Goal: Check status: Check status

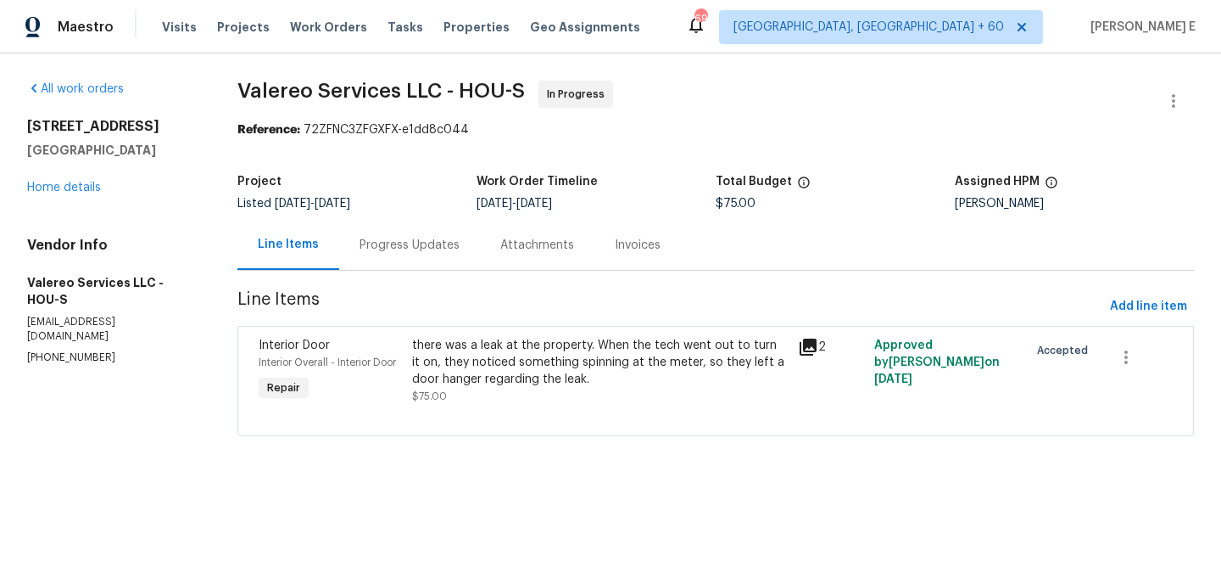
click at [385, 255] on div "Progress Updates" at bounding box center [409, 245] width 141 height 50
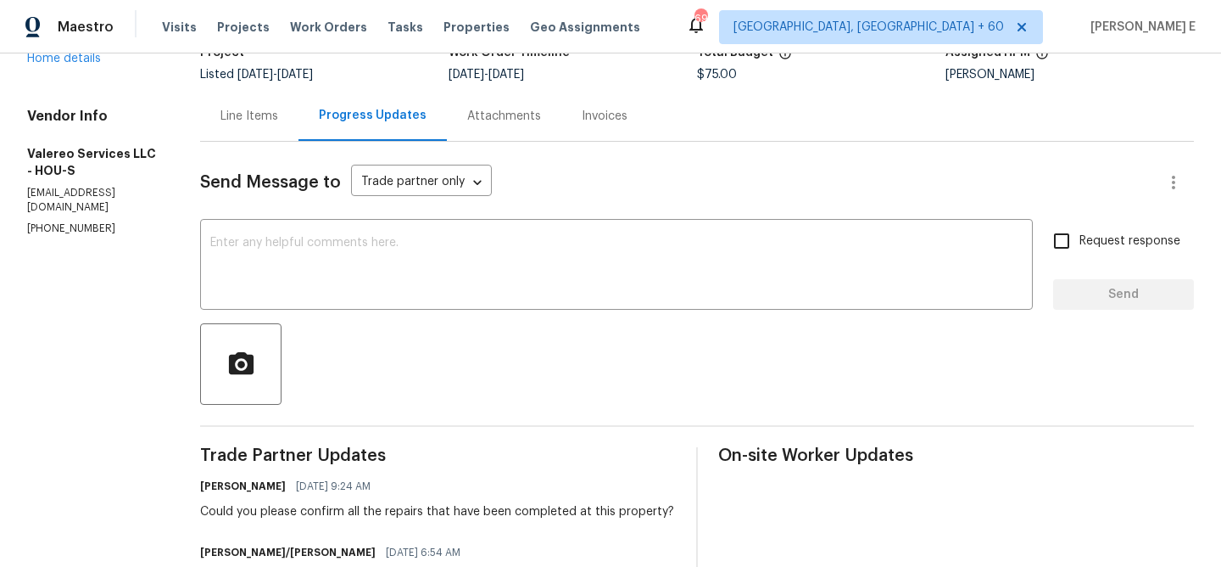
scroll to position [118, 0]
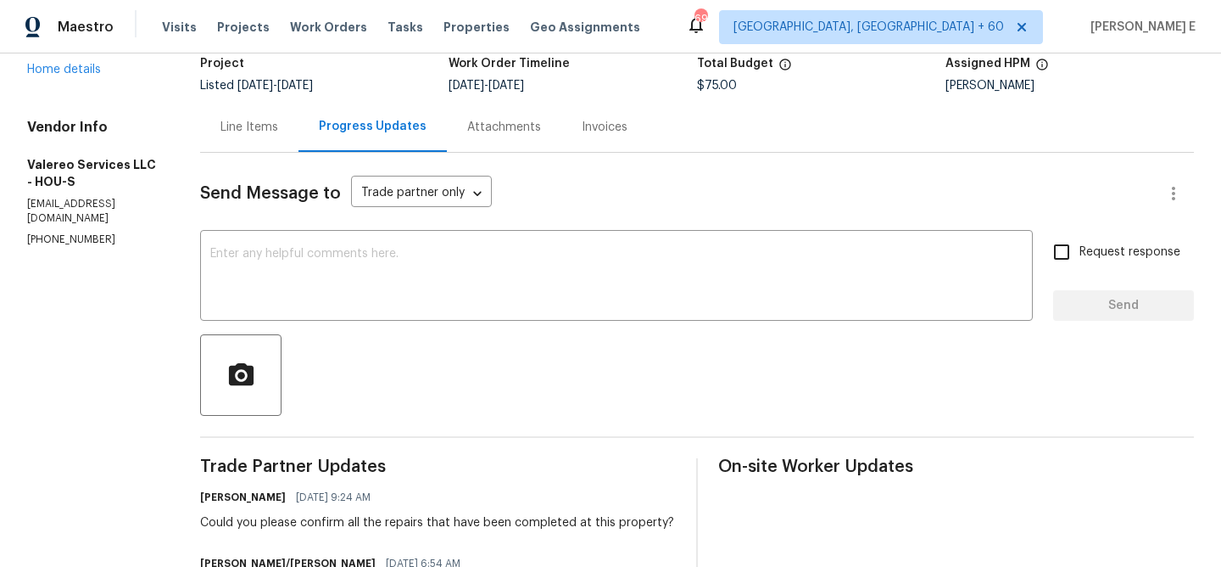
click at [247, 133] on div "Line Items" at bounding box center [250, 127] width 58 height 17
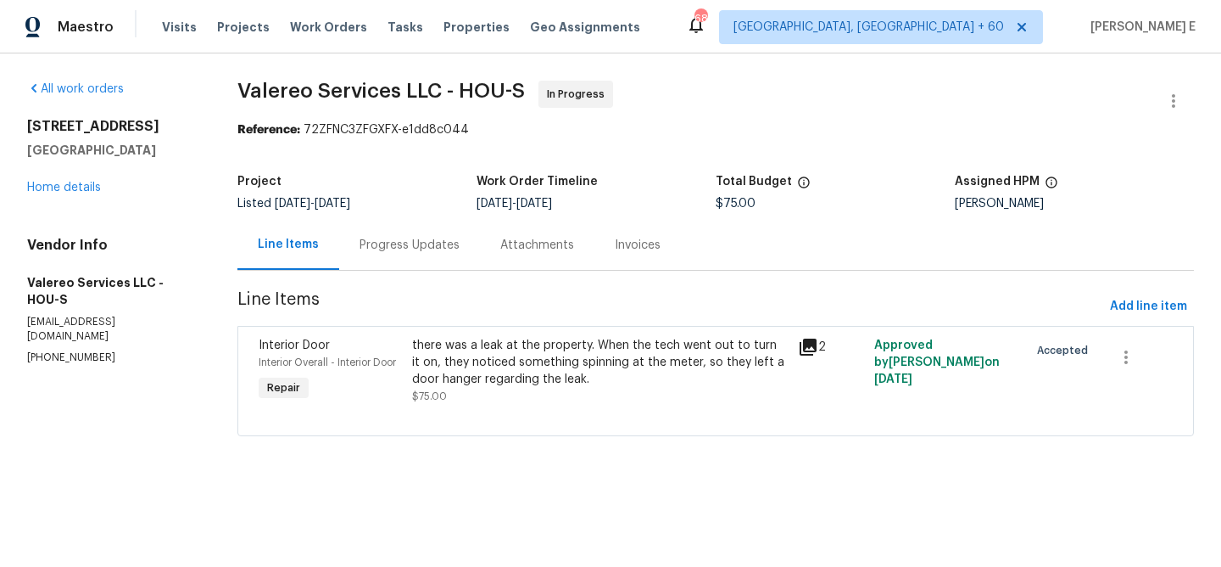
click at [812, 348] on icon at bounding box center [808, 347] width 20 height 20
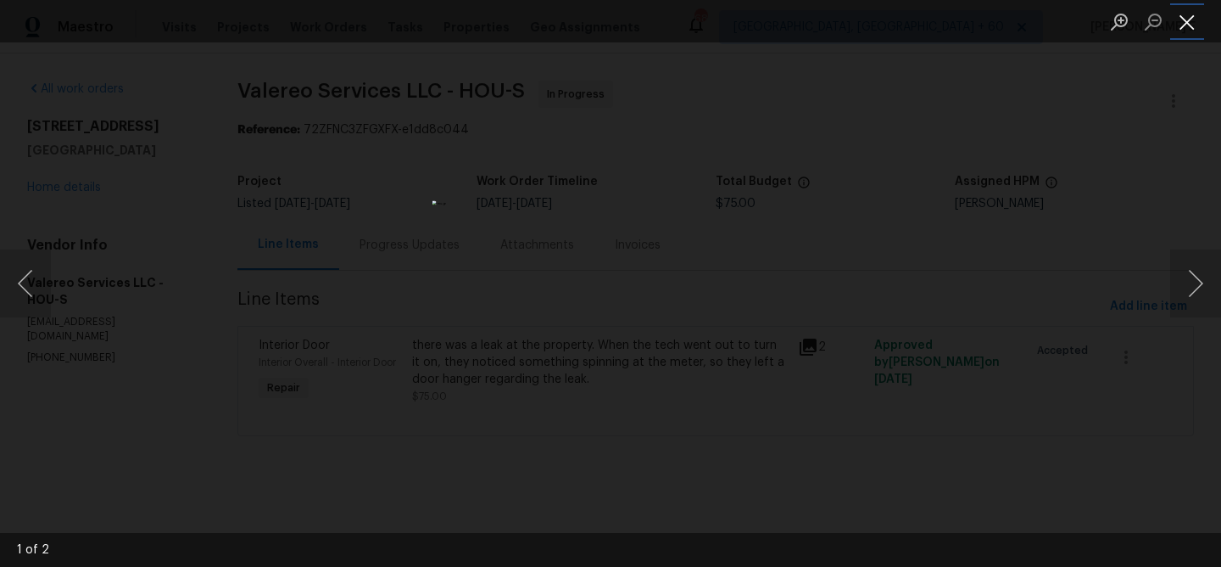
click at [1191, 22] on button "Close lightbox" at bounding box center [1187, 22] width 34 height 30
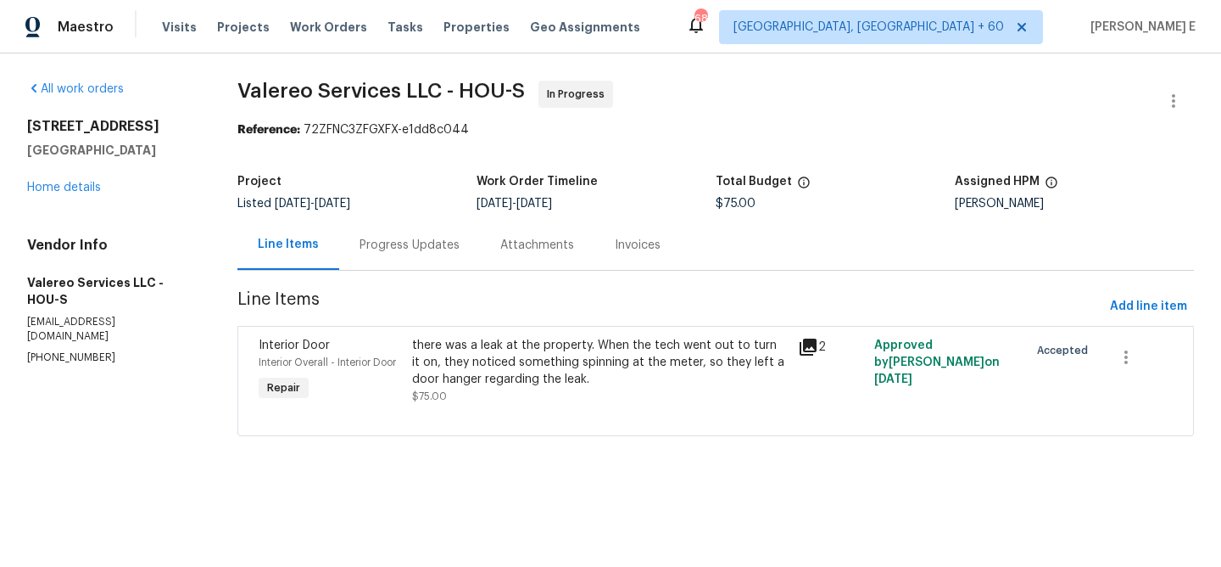
click at [399, 259] on div "Progress Updates" at bounding box center [409, 245] width 141 height 50
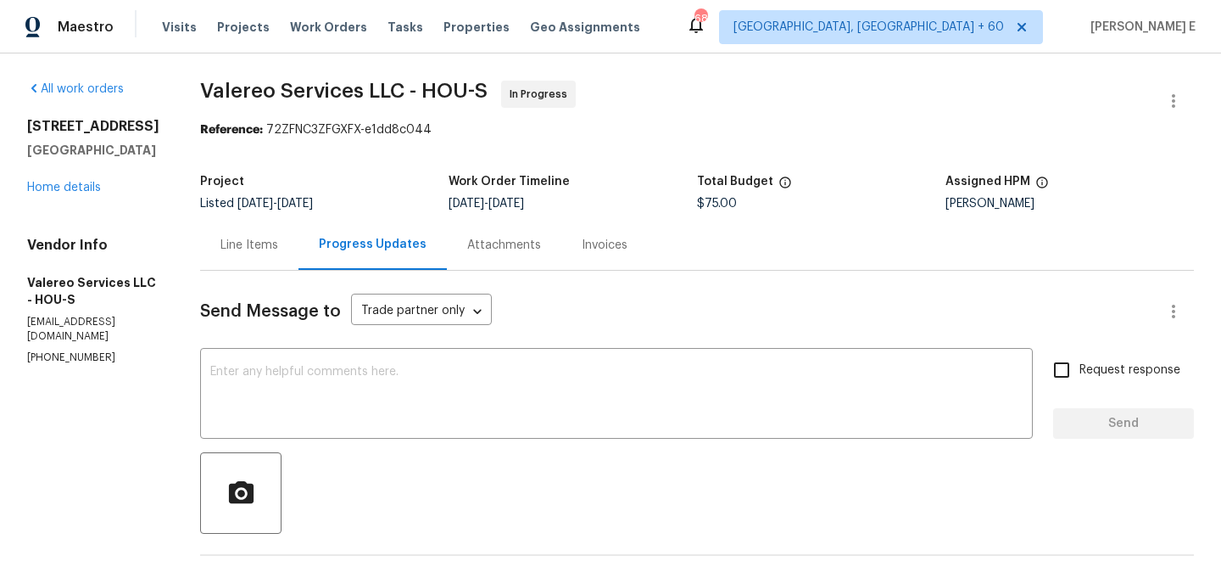
click at [230, 243] on div "Line Items" at bounding box center [250, 245] width 58 height 17
